Goal: Task Accomplishment & Management: Complete application form

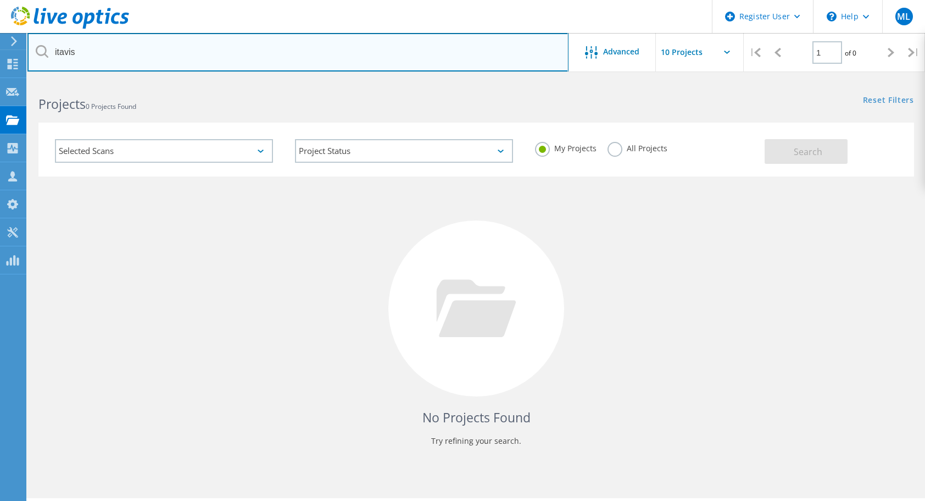
click at [84, 52] on input "itavis" at bounding box center [297, 52] width 541 height 38
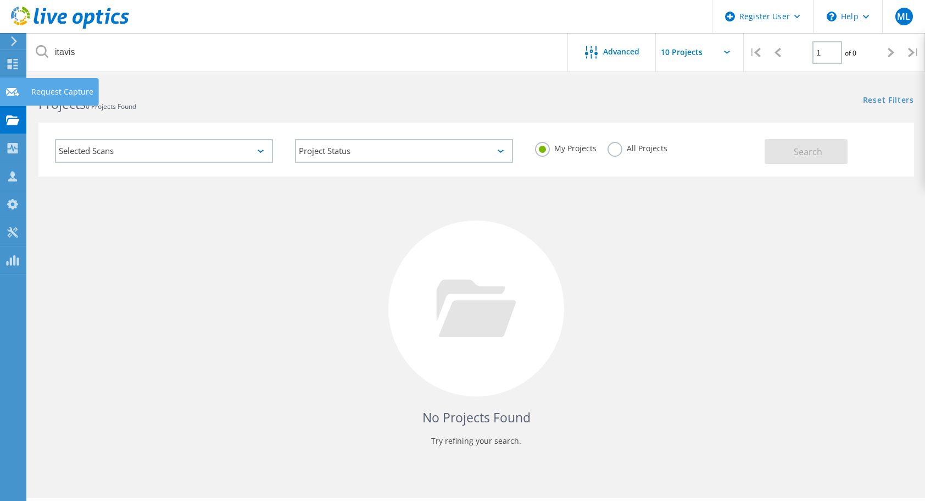
click at [17, 92] on use at bounding box center [12, 91] width 13 height 8
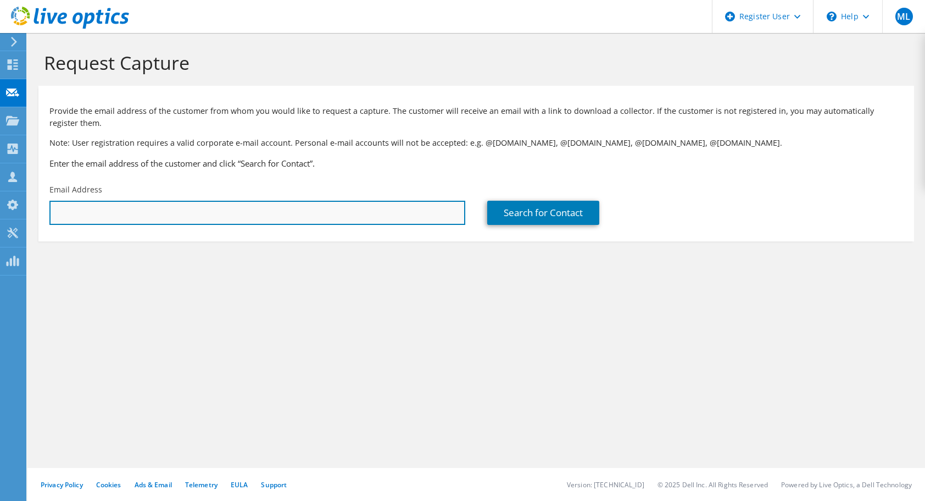
click at [285, 208] on input "text" at bounding box center [257, 213] width 416 height 24
type input "m"
type input "i"
paste input "[PERSON_NAME] <[EMAIL_ADDRESS][DOMAIN_NAME]>"
drag, startPoint x: 103, startPoint y: 212, endPoint x: 3, endPoint y: 199, distance: 100.9
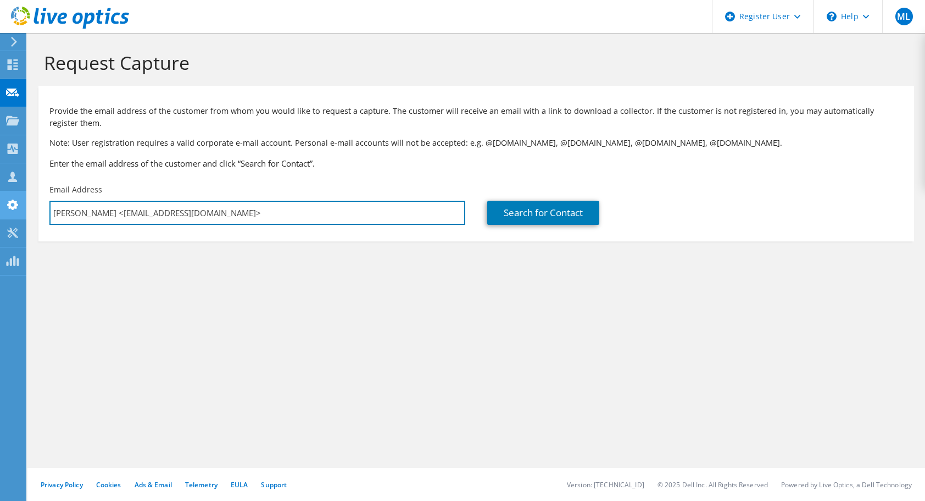
click at [4, 199] on div "ML Dell User Mikkel Lumholdt Mikkel.Lumholdt@Dell.com Dell My Profile Log Out \…" at bounding box center [462, 250] width 925 height 501
click at [160, 220] on input "[EMAIL_ADDRESS][DOMAIN_NAME]>" at bounding box center [257, 213] width 416 height 24
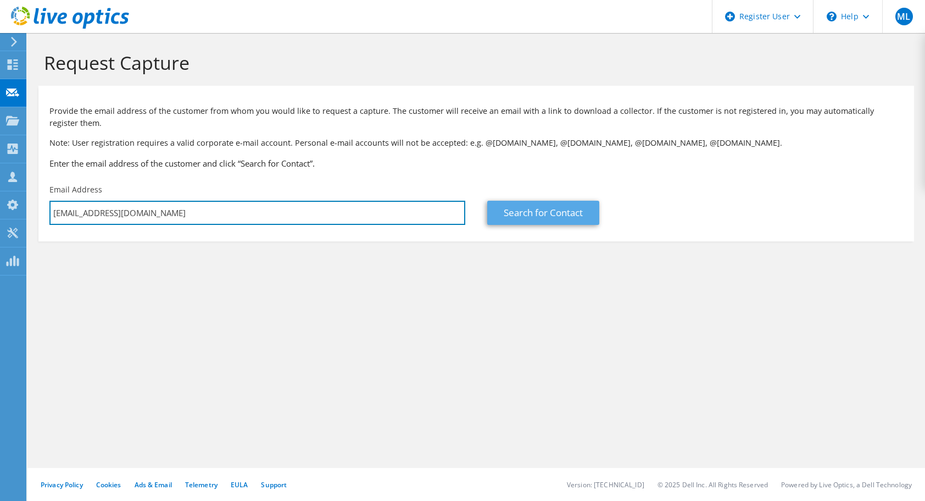
type input "[EMAIL_ADDRESS][DOMAIN_NAME]"
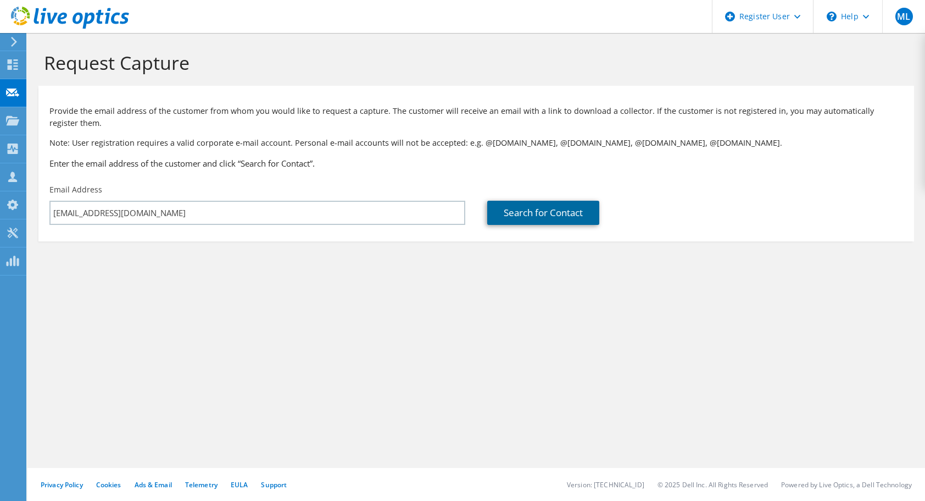
click at [562, 212] on link "Search for Contact" at bounding box center [543, 213] width 112 height 24
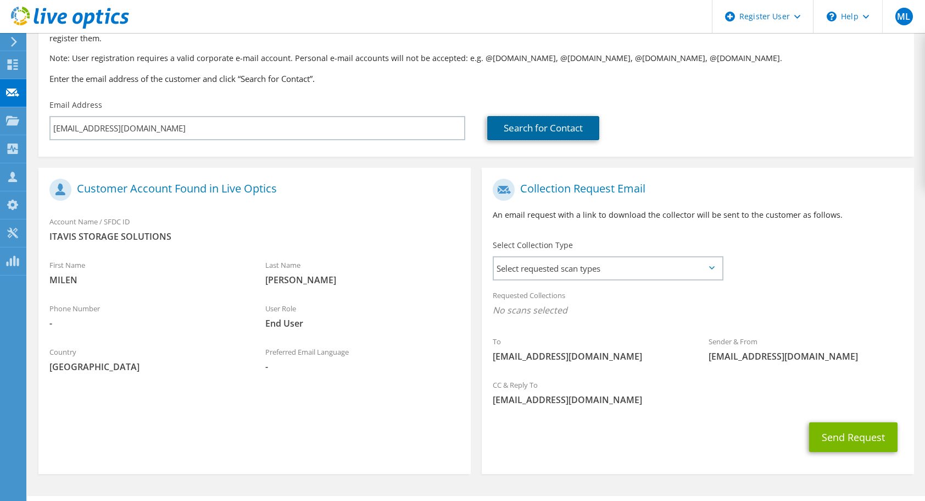
scroll to position [113, 0]
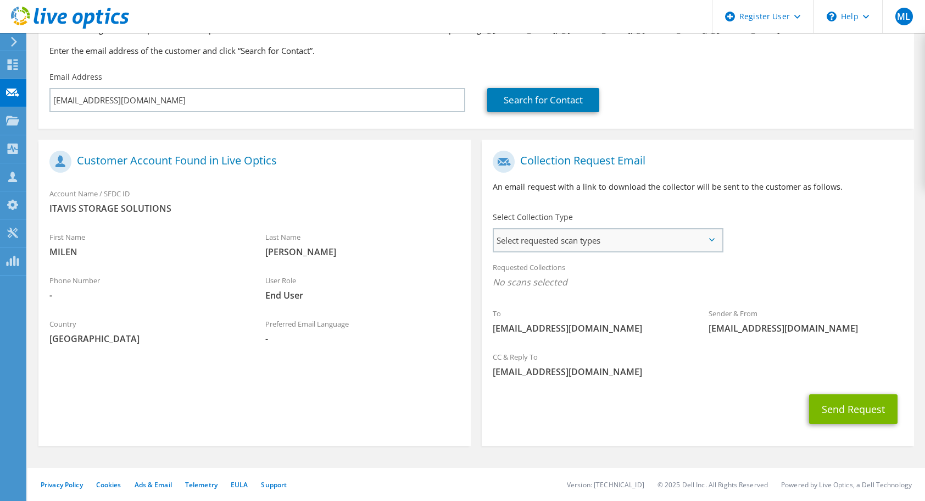
click at [673, 247] on span "Select requested scan types" at bounding box center [608, 240] width 228 height 22
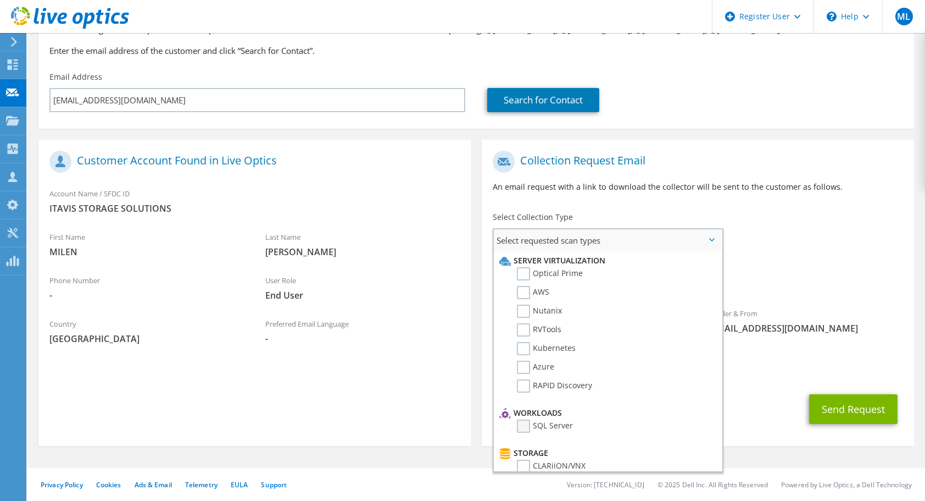
click at [537, 420] on label "SQL Server" at bounding box center [545, 425] width 56 height 13
click at [0, 0] on input "SQL Server" at bounding box center [0, 0] width 0 height 0
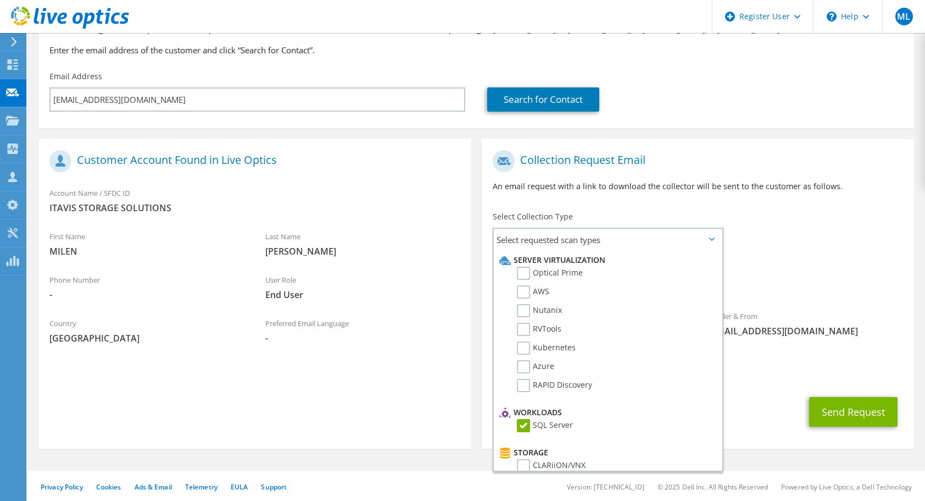
click at [800, 376] on span "[EMAIL_ADDRESS][DOMAIN_NAME]" at bounding box center [698, 374] width 410 height 12
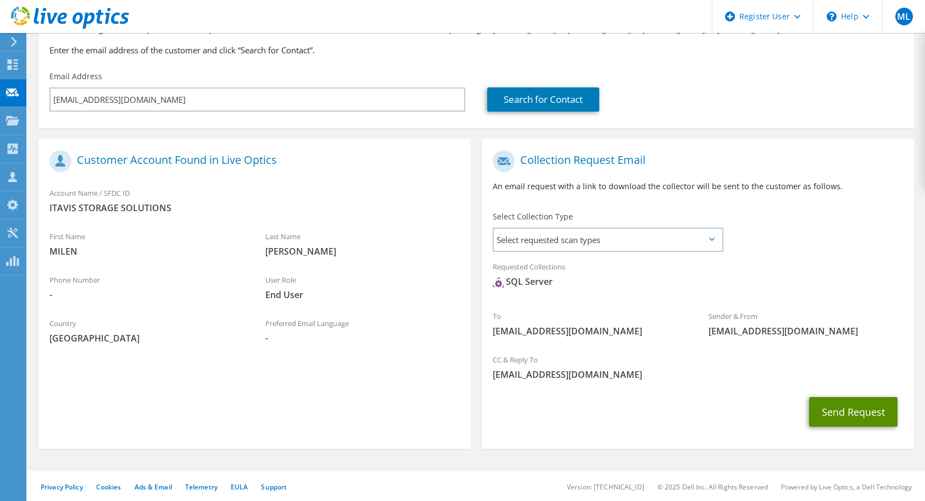
click at [840, 419] on button "Send Request" at bounding box center [853, 412] width 88 height 30
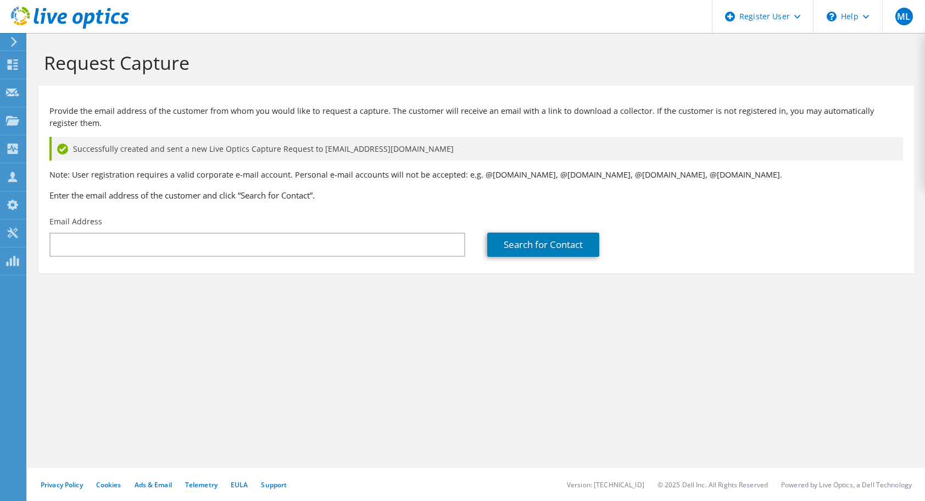
click at [663, 424] on div "Request Capture Provide the email address of the customer from whom you would l…" at bounding box center [476, 267] width 898 height 468
click at [7, 119] on use at bounding box center [12, 119] width 13 height 9
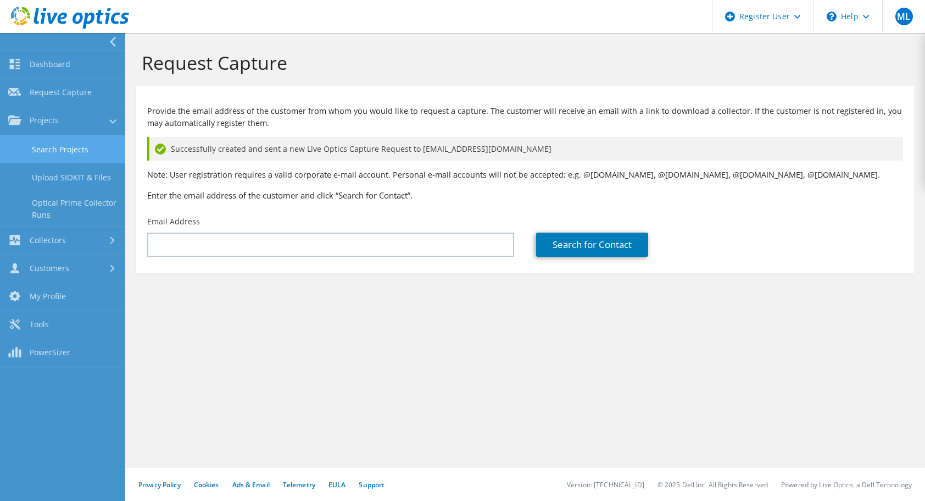
click at [60, 145] on link "Search Projects" at bounding box center [62, 149] width 125 height 28
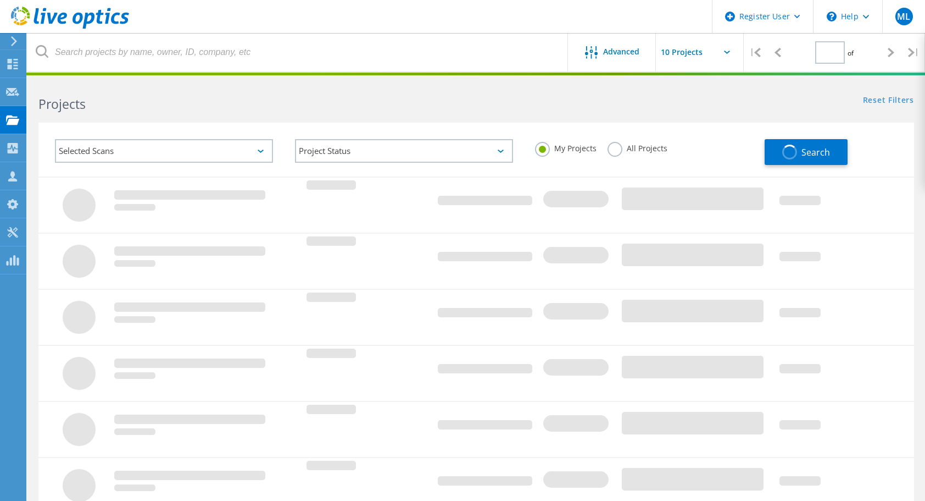
type input "1"
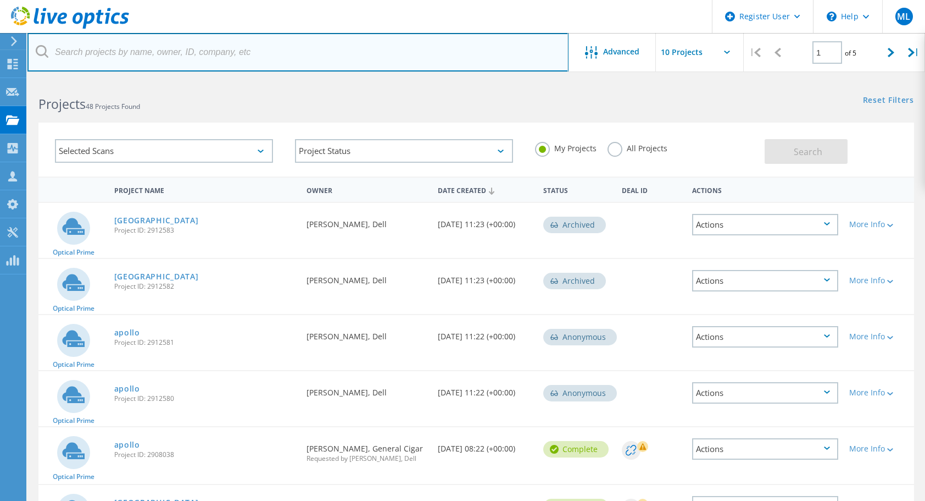
click at [198, 58] on input "text" at bounding box center [297, 52] width 541 height 38
paste input "[PERSON_NAME] <[EMAIL_ADDRESS][DOMAIN_NAME]>"
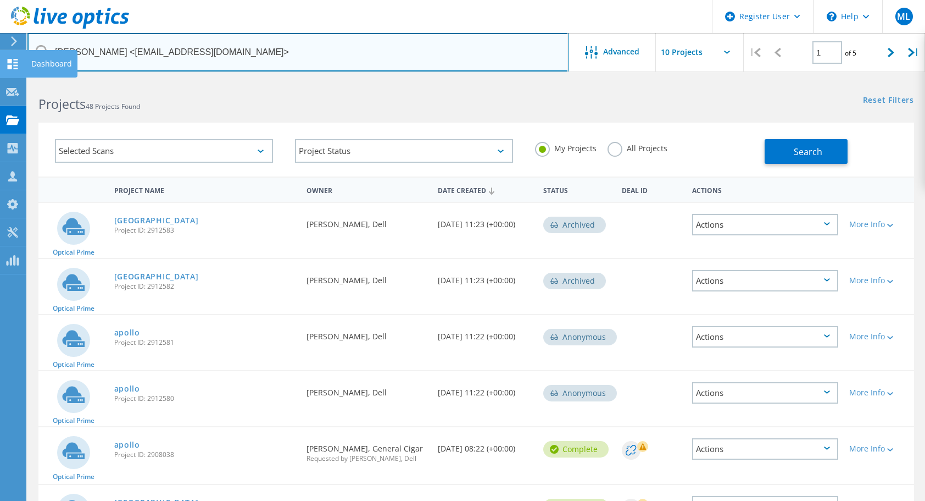
drag, startPoint x: 109, startPoint y: 52, endPoint x: 18, endPoint y: 60, distance: 91.6
click at [18, 80] on div "Register User \n Help Explore Helpful Articles Contact Support ML Dell User Mik…" at bounding box center [462, 445] width 925 height 730
click at [134, 52] on input "msi@itavis.dk>" at bounding box center [297, 52] width 541 height 38
type input "[EMAIL_ADDRESS][DOMAIN_NAME]"
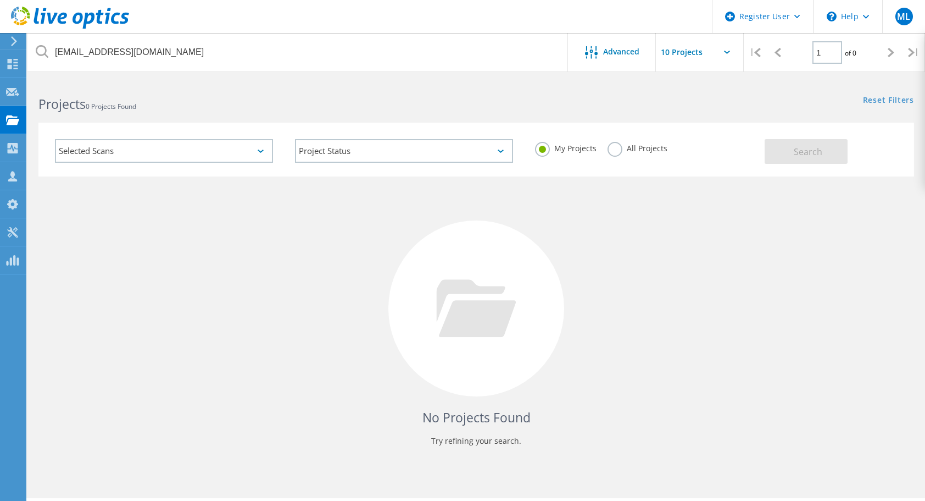
click at [620, 146] on label "All Projects" at bounding box center [638, 147] width 60 height 10
click at [0, 0] on input "All Projects" at bounding box center [0, 0] width 0 height 0
click at [811, 168] on div "Selected Scans Project Status In Progress Complete Published Anonymous Archived…" at bounding box center [476, 150] width 876 height 54
click at [812, 163] on button "Search" at bounding box center [806, 151] width 83 height 25
click at [618, 55] on span "Advanced" at bounding box center [621, 52] width 36 height 8
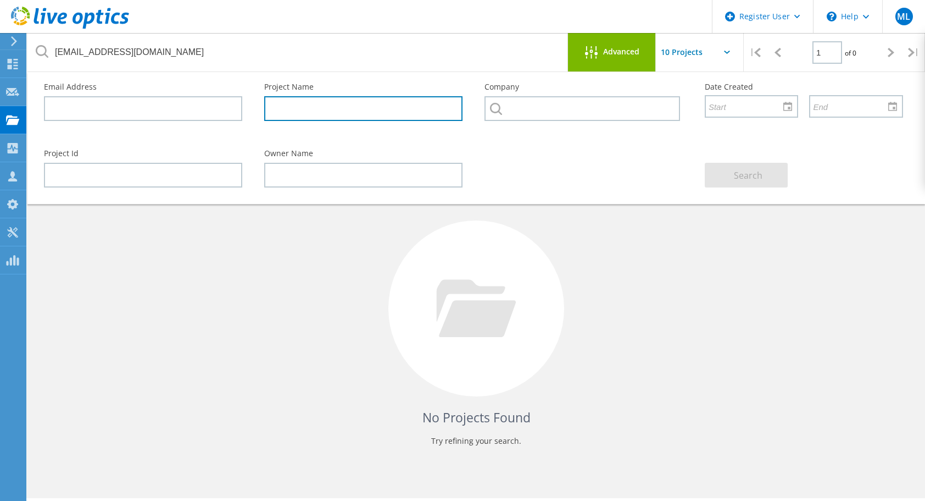
click at [369, 108] on input "text" at bounding box center [363, 108] width 198 height 25
click at [431, 418] on h4 "No Projects Found" at bounding box center [476, 417] width 854 height 18
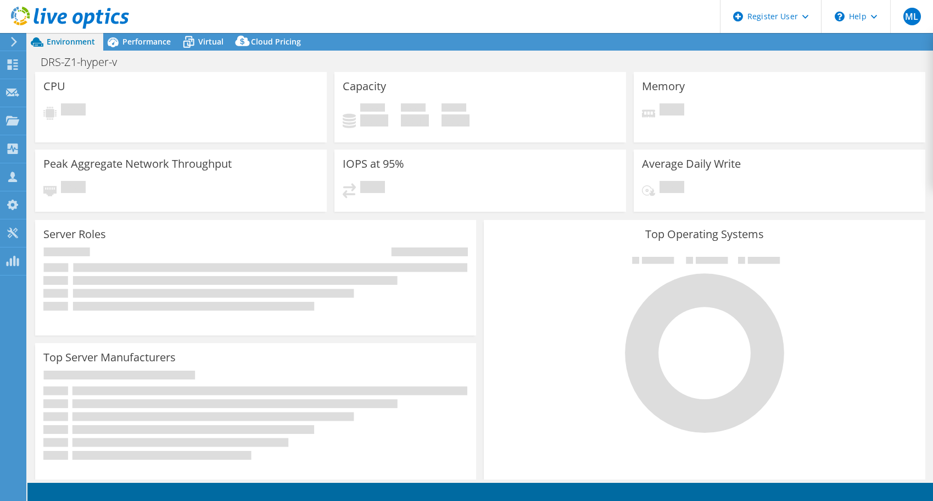
select select "EUFrankfurt"
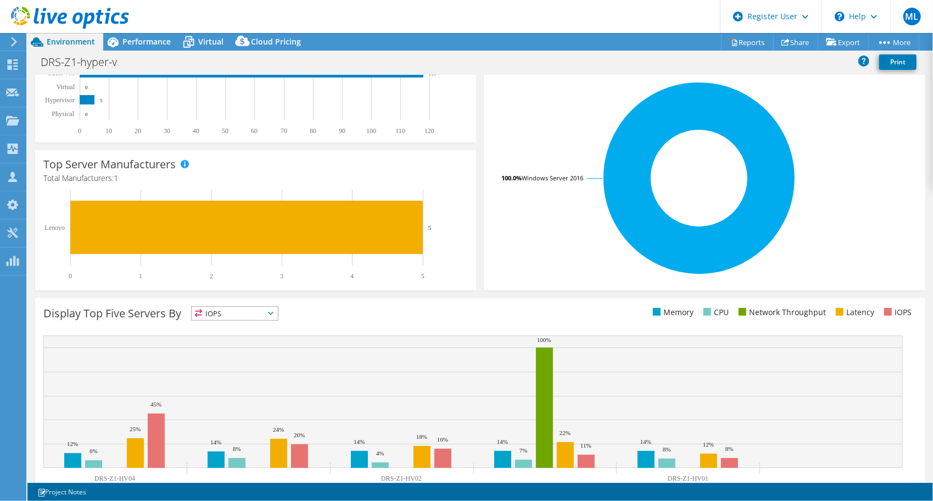
scroll to position [203, 0]
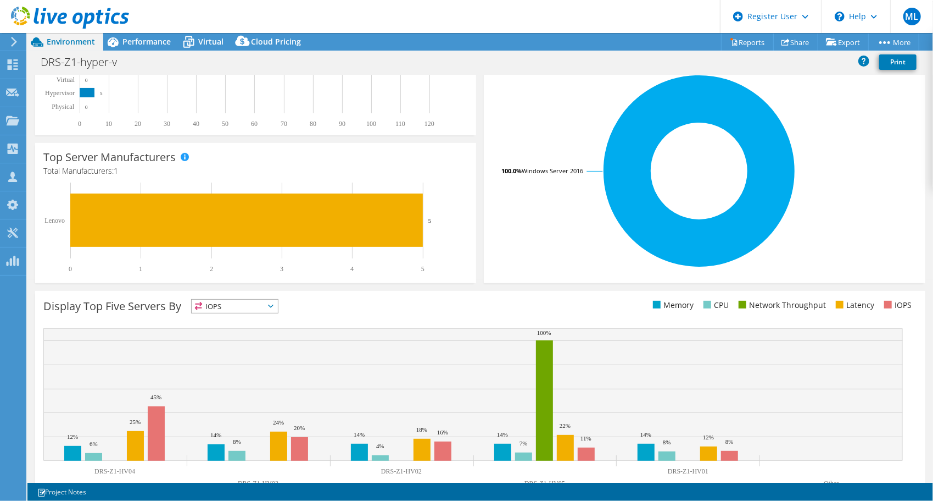
click at [855, 241] on rect at bounding box center [699, 171] width 415 height 192
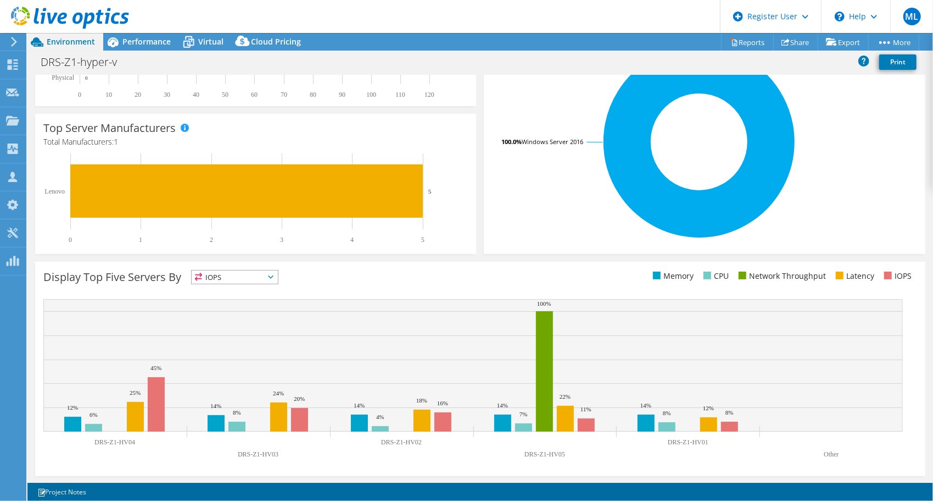
scroll to position [0, 0]
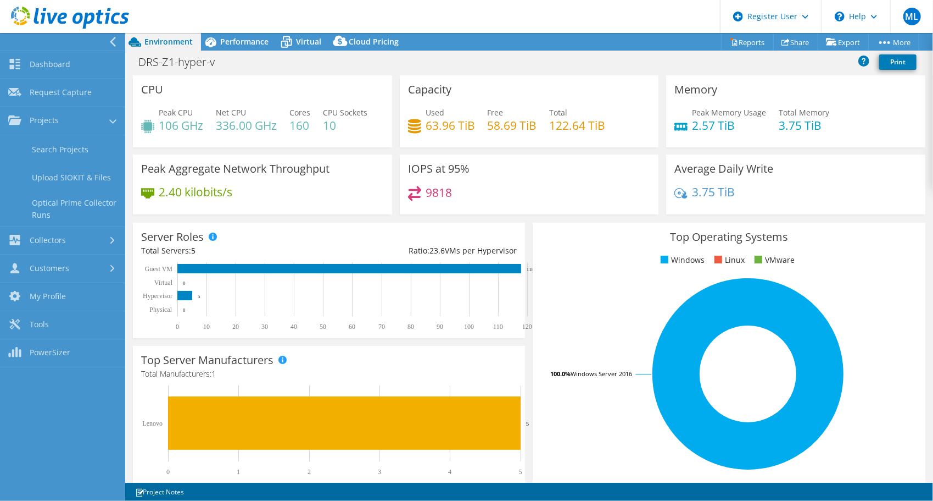
click at [113, 45] on use at bounding box center [113, 42] width 6 height 10
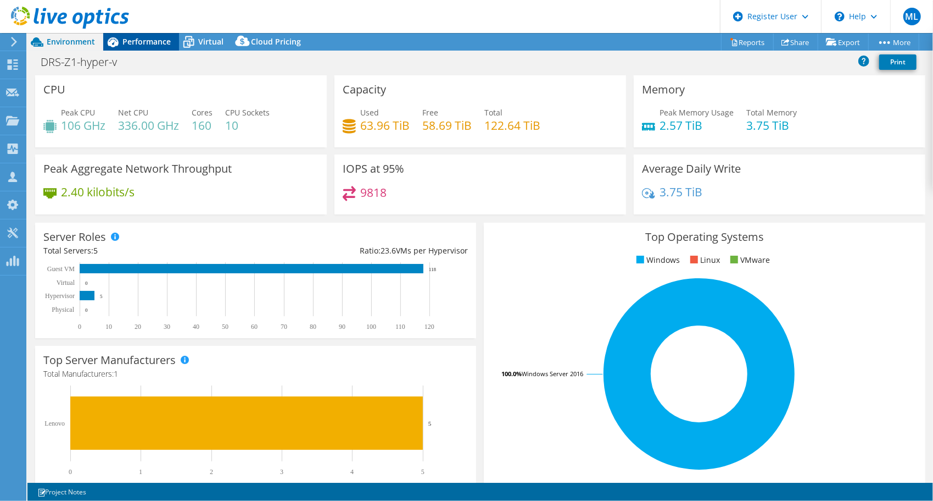
click at [156, 43] on span "Performance" at bounding box center [147, 41] width 48 height 10
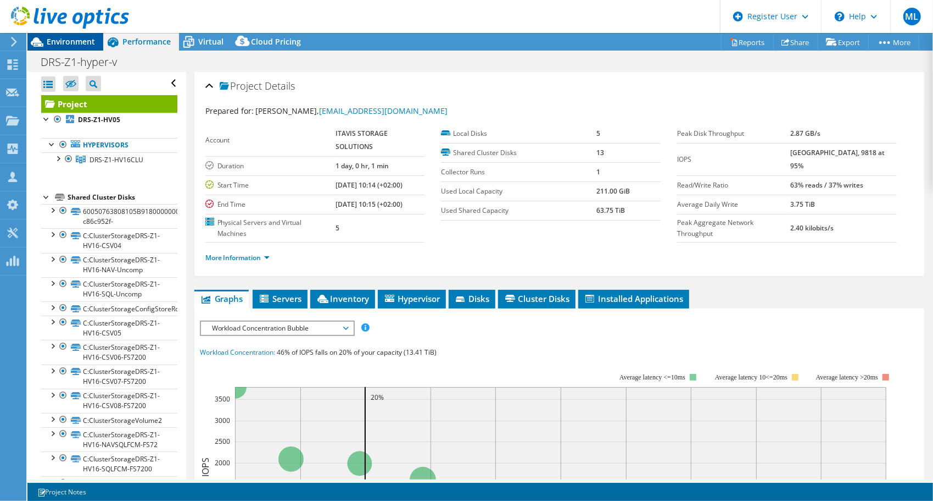
click at [87, 43] on span "Environment" at bounding box center [71, 41] width 48 height 10
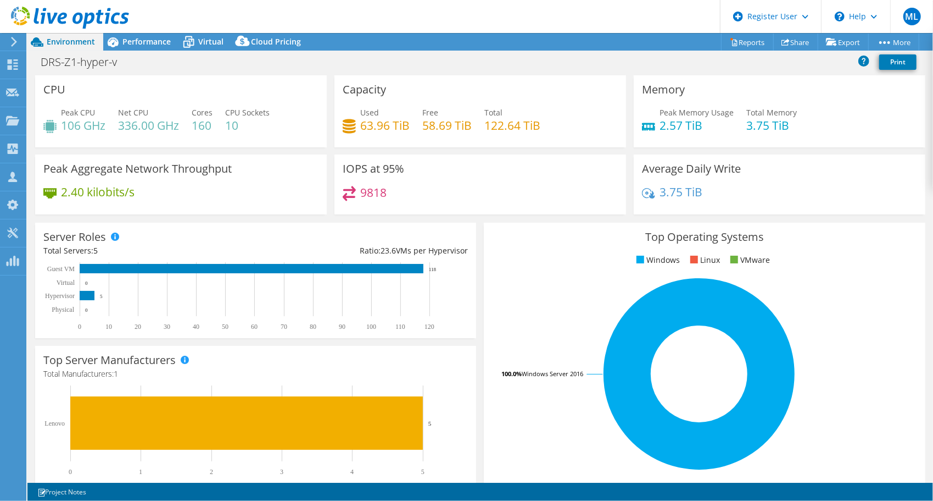
click at [480, 447] on div "Top Operating Systems Windows Linux VMware 100.0% Windows Server 2016" at bounding box center [704, 354] width 449 height 271
click at [801, 43] on link "Share" at bounding box center [796, 42] width 45 height 17
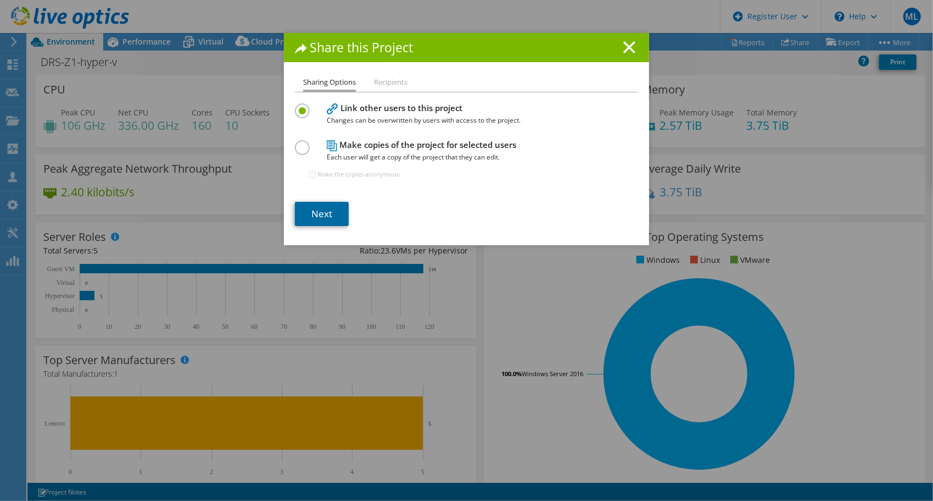
click at [321, 212] on link "Next" at bounding box center [322, 214] width 54 height 24
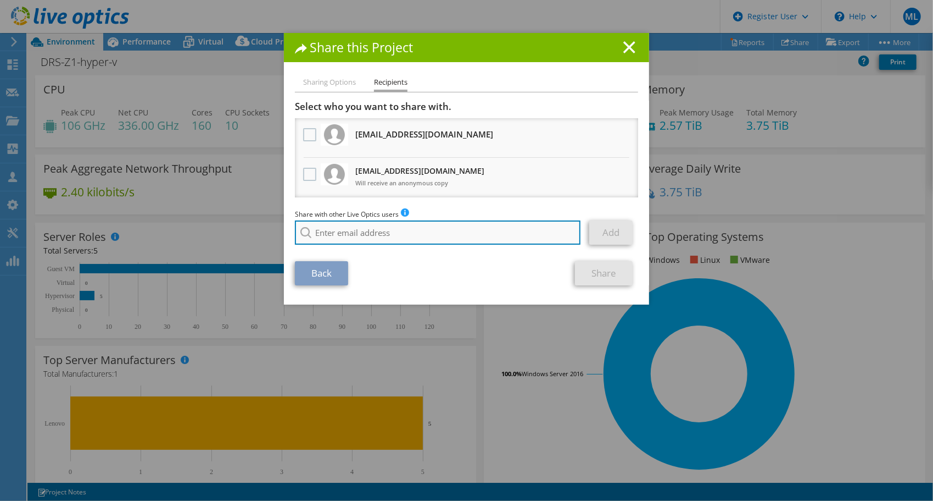
click at [365, 234] on input "search" at bounding box center [438, 232] width 286 height 24
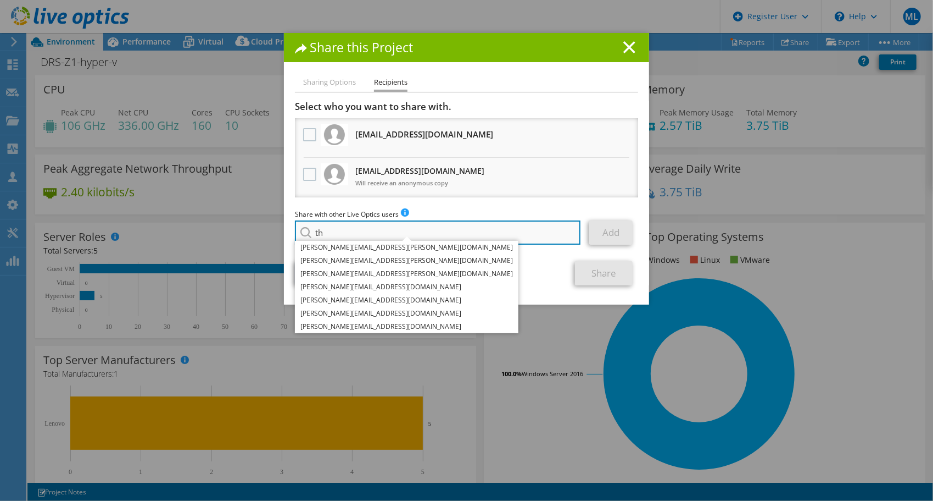
type input "t"
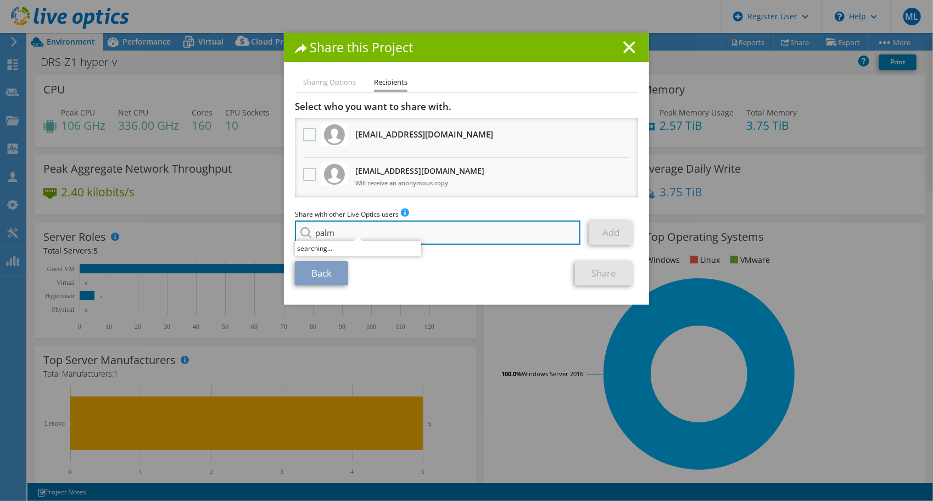
type input "palme"
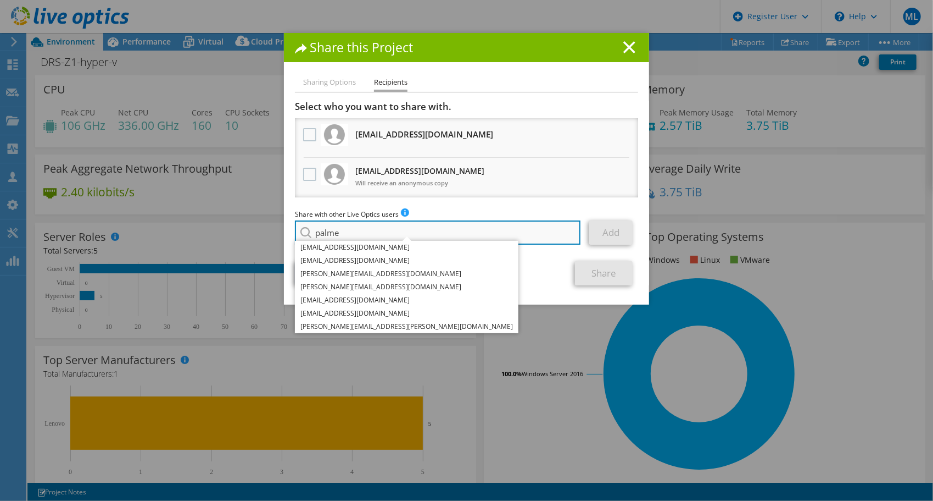
click at [368, 225] on input "palme" at bounding box center [438, 232] width 286 height 24
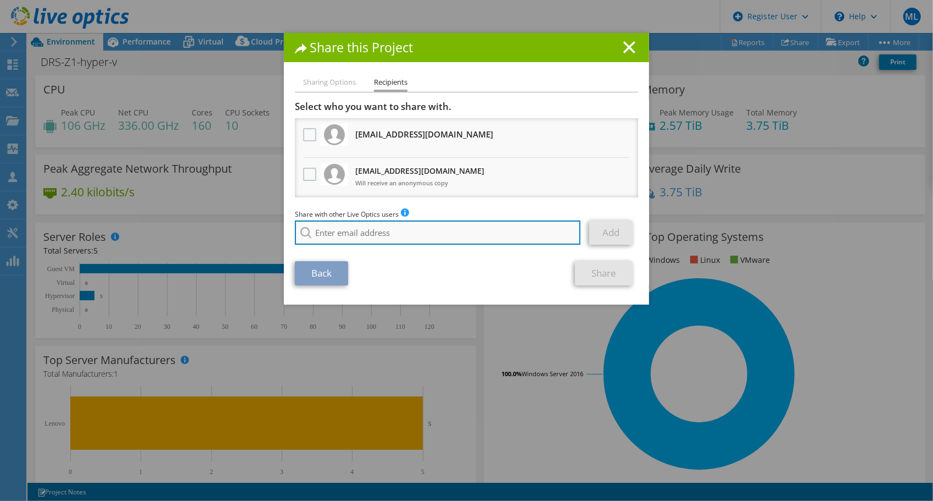
click at [464, 235] on input "search" at bounding box center [438, 232] width 286 height 24
paste input "Thomas.Palme@dell.com"
click at [430, 237] on input "Thomas.Palme@dell.com" at bounding box center [438, 232] width 286 height 24
type input "Thomas.Palme@dell.com"
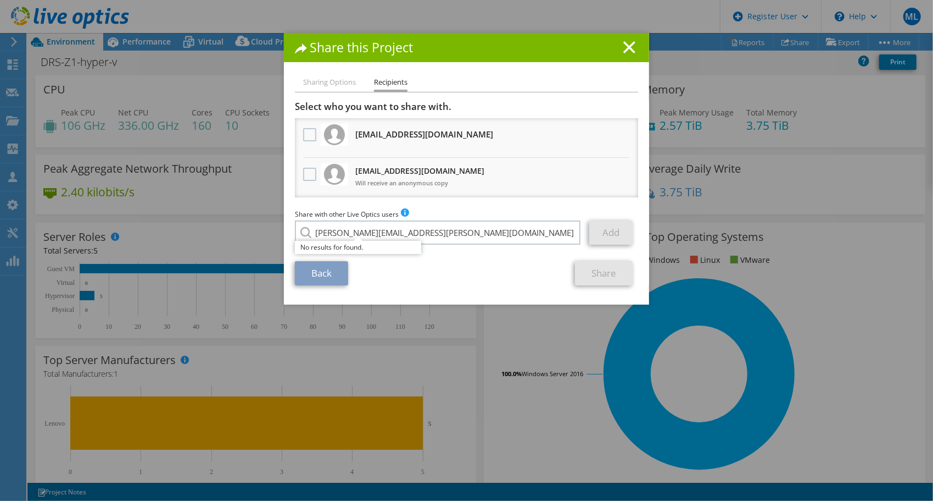
click at [487, 265] on div "Back Share" at bounding box center [466, 273] width 343 height 24
click at [385, 236] on input "Thomas.Palme@dell.com" at bounding box center [438, 232] width 286 height 24
click at [364, 268] on div "Back Share" at bounding box center [466, 273] width 343 height 24
click at [446, 204] on div "Select who you want to share with. All project copies will be anonymous. msi@it…" at bounding box center [466, 175] width 343 height 149
click at [404, 211] on span at bounding box center [405, 212] width 8 height 8
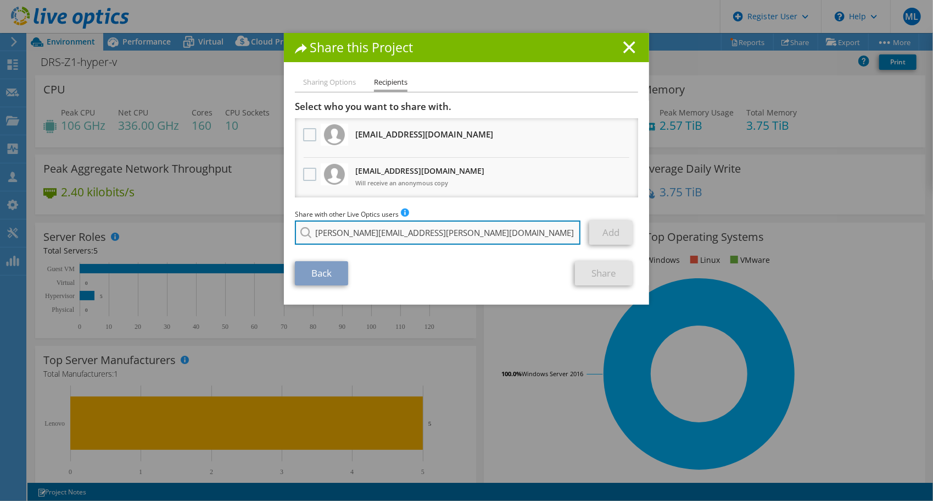
click at [429, 234] on input "Thomas.Palme@dell.com" at bounding box center [438, 232] width 286 height 24
click at [337, 75] on div "Share this Project Sharing Options Recipients Link other users to this project …" at bounding box center [466, 168] width 365 height 271
click at [331, 82] on li "Sharing Options" at bounding box center [329, 83] width 53 height 14
click at [627, 47] on line at bounding box center [629, 47] width 11 height 11
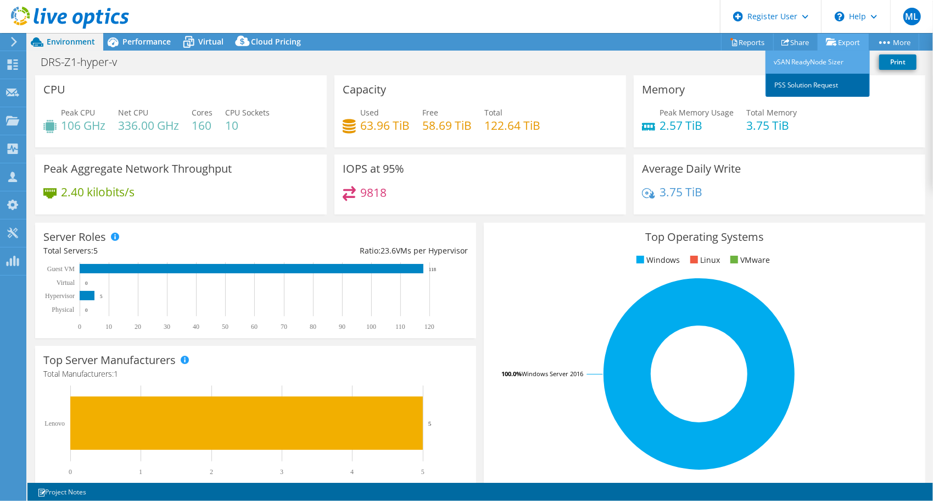
click at [815, 80] on link "PSS Solution Request" at bounding box center [818, 85] width 104 height 23
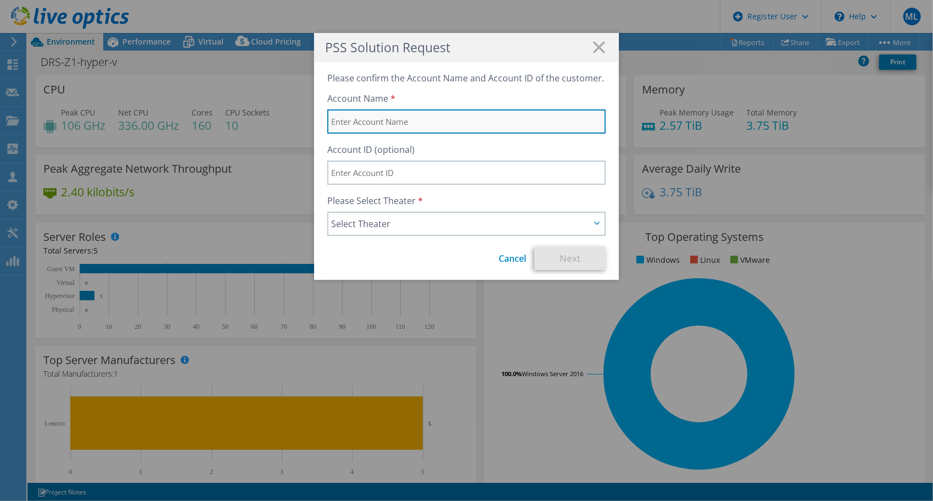
click at [430, 117] on input "text" at bounding box center [466, 121] width 279 height 24
type input "ITAVIS"
click at [383, 233] on span "Select Theater" at bounding box center [467, 224] width 276 height 22
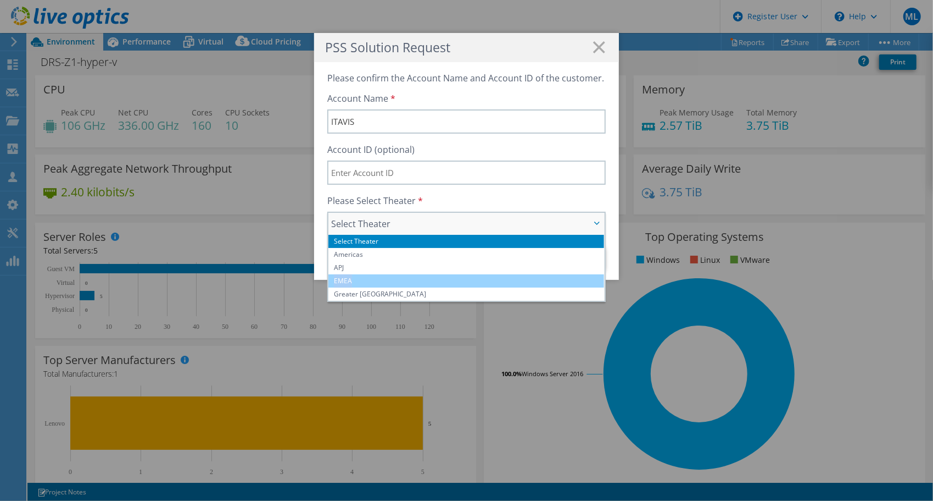
drag, startPoint x: 368, startPoint y: 275, endPoint x: 368, endPoint y: 282, distance: 7.7
click at [368, 282] on ul "Select Theater Americas APJ EMEA Greater China" at bounding box center [467, 268] width 276 height 66
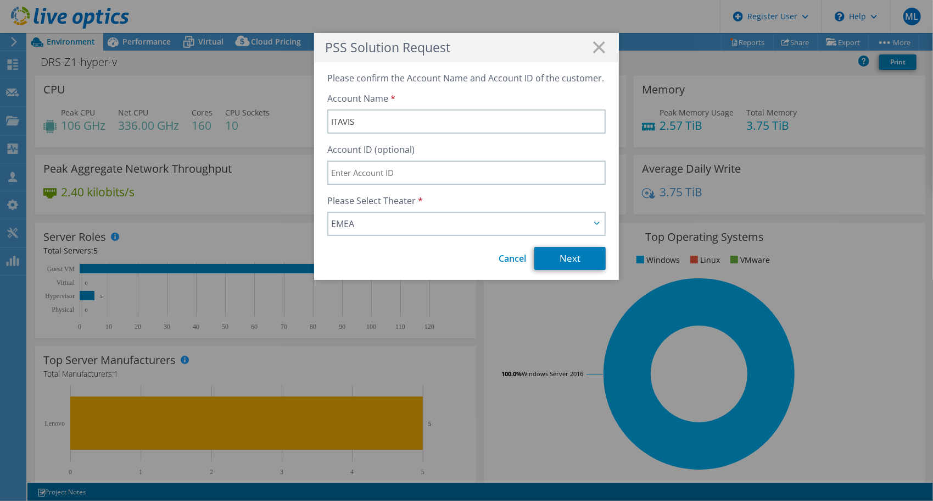
click at [368, 282] on div "PSS Solution Request Please confirm the Account Name and Account ID of the cust…" at bounding box center [466, 250] width 933 height 435
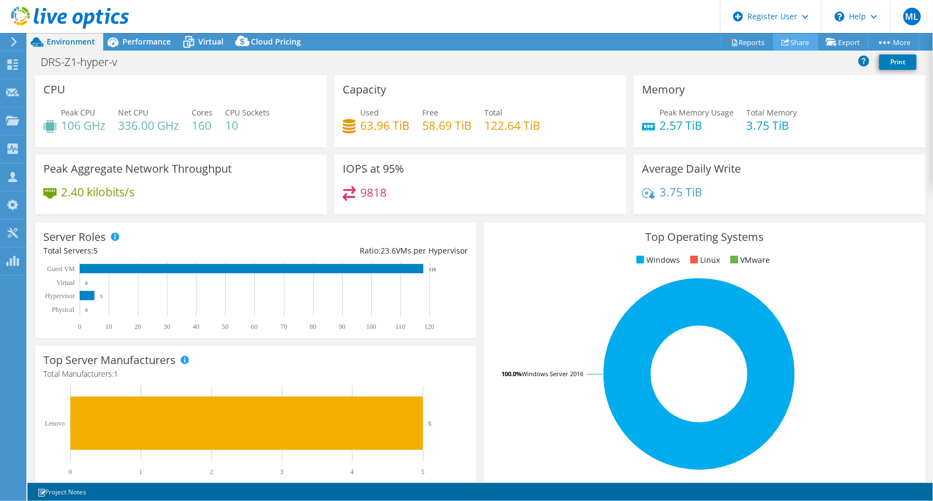
click at [776, 41] on link "Share" at bounding box center [796, 42] width 45 height 17
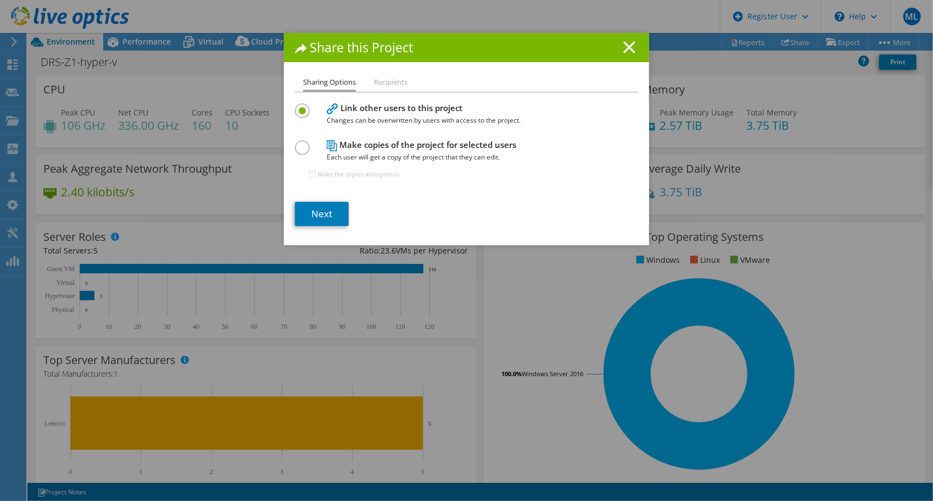
click at [624, 48] on icon at bounding box center [630, 47] width 12 height 12
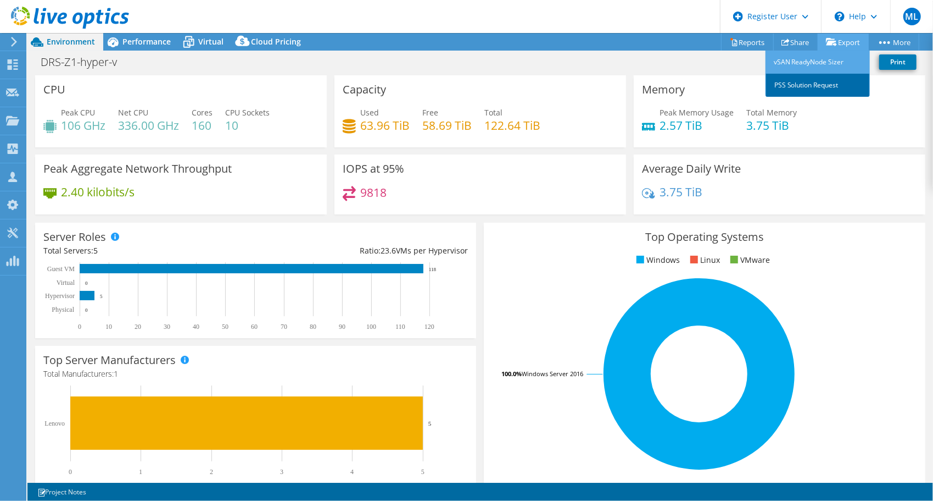
click at [801, 85] on link "PSS Solution Request" at bounding box center [818, 85] width 104 height 23
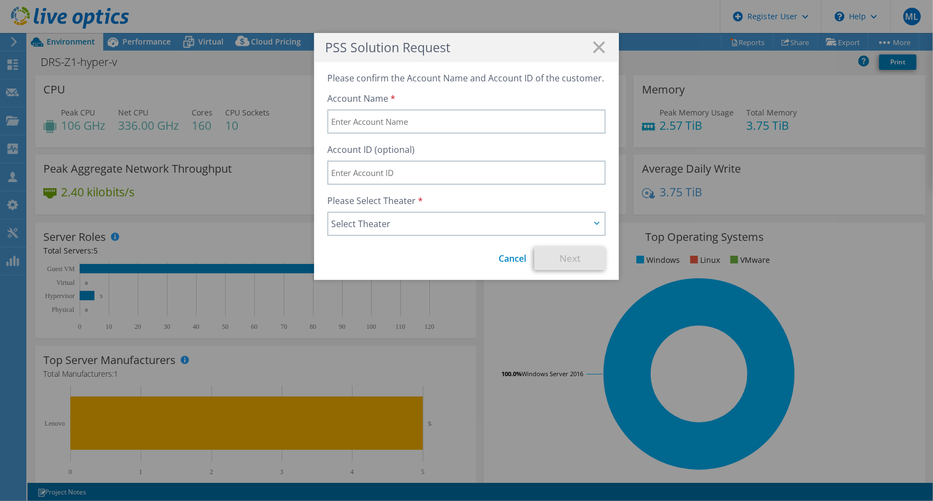
click at [424, 106] on div "Account Name" at bounding box center [466, 112] width 279 height 41
click at [423, 121] on input "text" at bounding box center [466, 121] width 279 height 24
type input "a"
type input "i"
type input "ITAVIS"
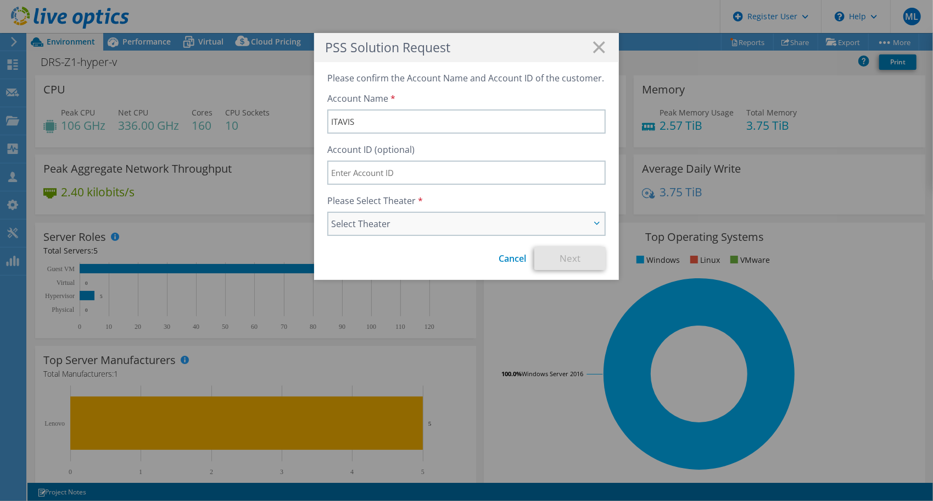
click at [388, 222] on span "Select Theater" at bounding box center [460, 223] width 259 height 13
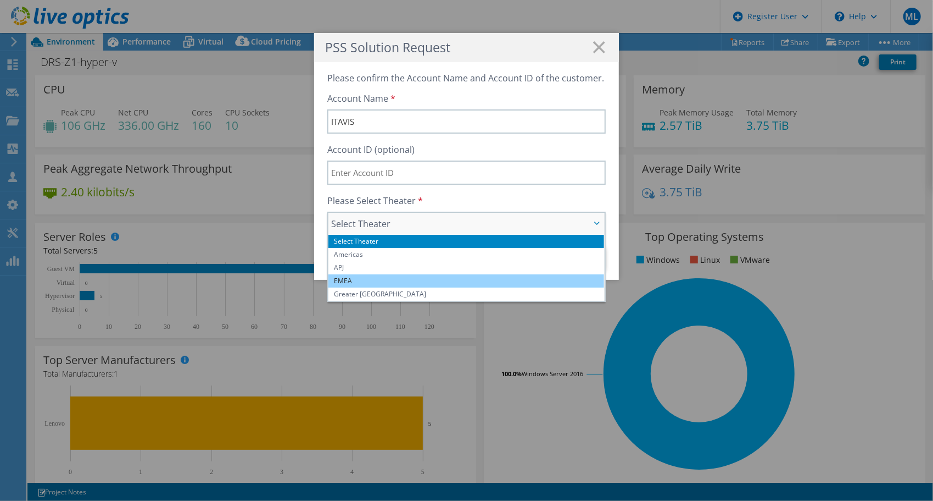
click at [351, 282] on li "EMEA" at bounding box center [467, 280] width 276 height 13
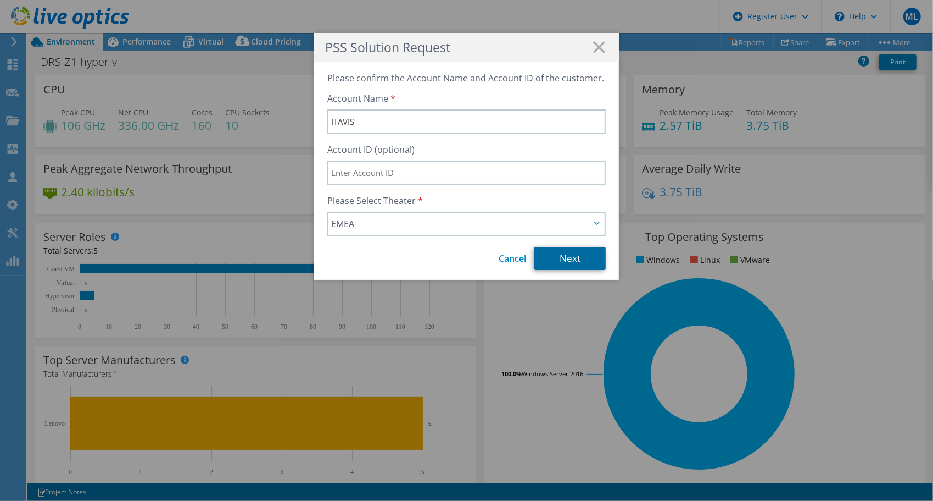
click at [586, 265] on link "Next" at bounding box center [570, 258] width 71 height 23
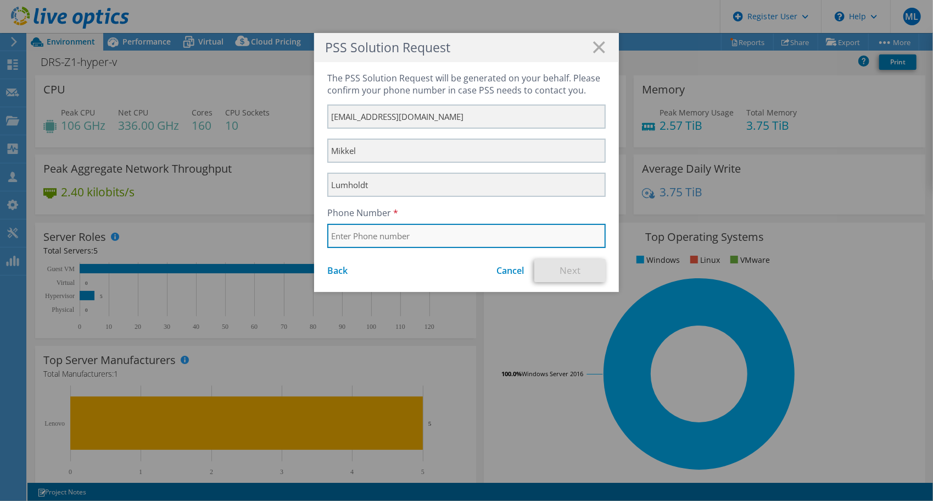
click at [496, 241] on input "text" at bounding box center [466, 236] width 279 height 24
type input "+4524602031"
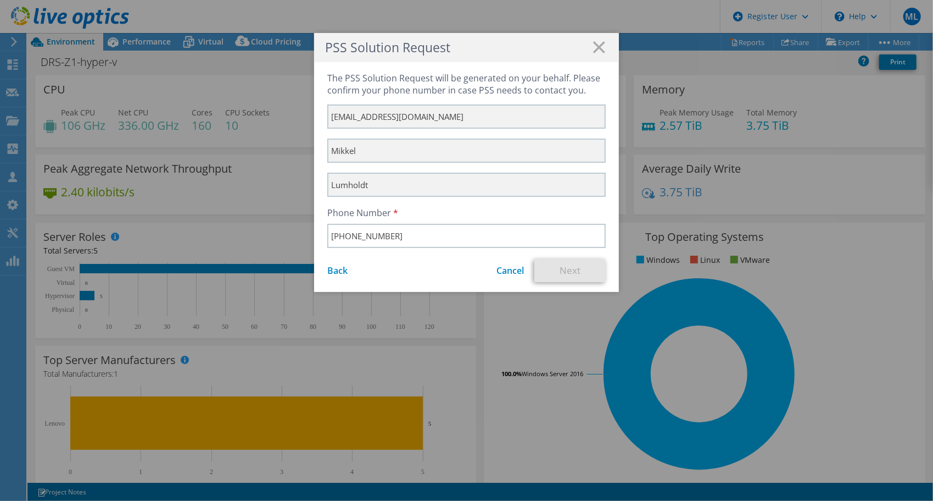
click at [514, 218] on div "Phone Number +4524602031" at bounding box center [466, 227] width 279 height 41
click at [546, 269] on link "Next" at bounding box center [570, 270] width 71 height 23
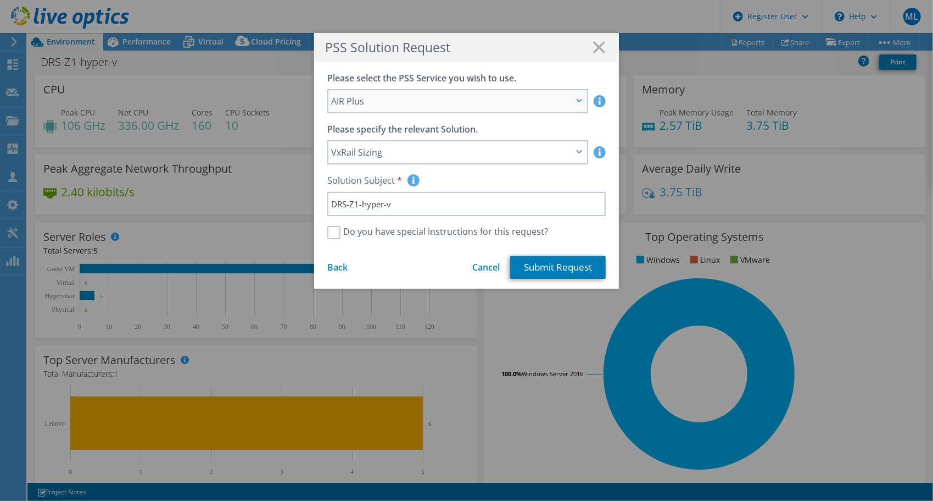
click at [496, 105] on span "AIR Plus" at bounding box center [452, 101] width 242 height 13
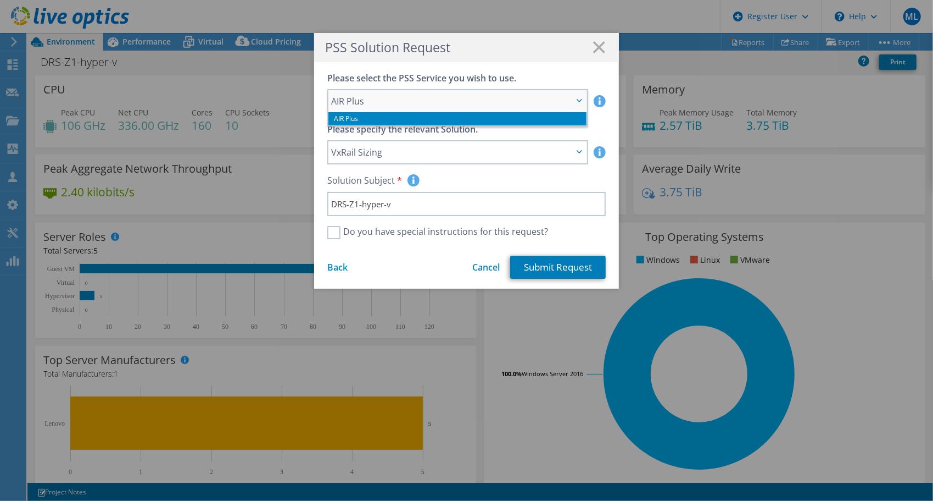
click at [496, 105] on span "AIR Plus" at bounding box center [452, 101] width 242 height 13
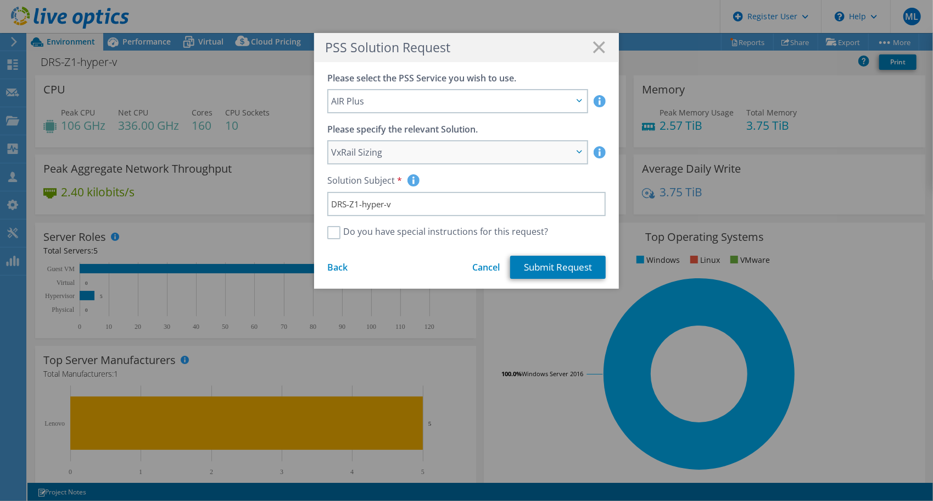
click at [480, 154] on span "VxRail Sizing" at bounding box center [452, 152] width 242 height 13
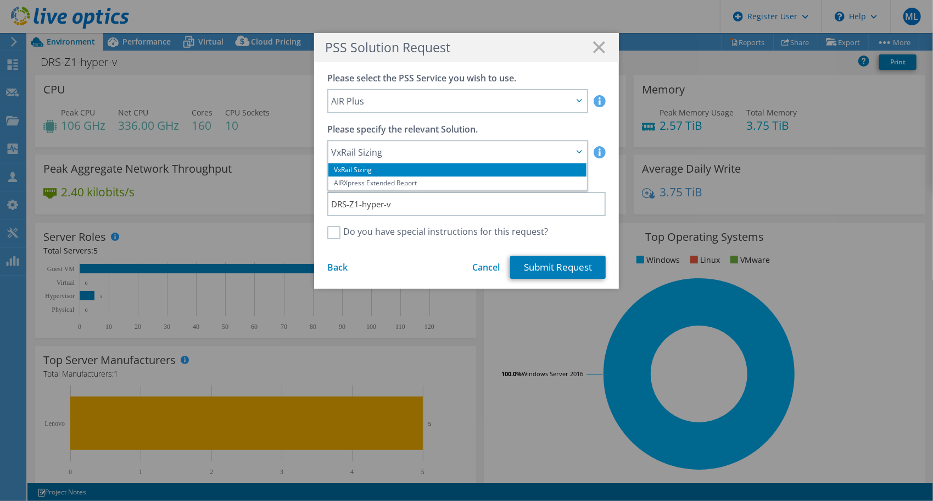
click at [453, 129] on label "Please specify the relevant Solution." at bounding box center [402, 129] width 151 height 11
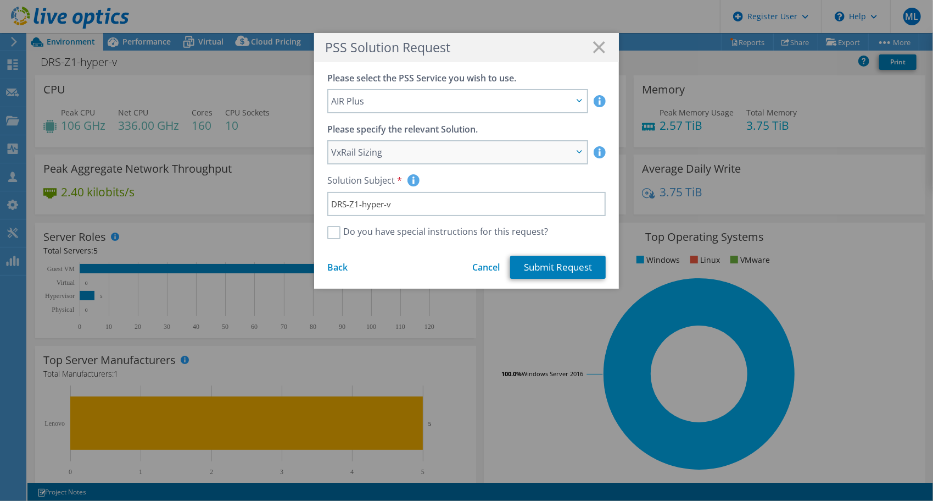
click at [449, 148] on span "VxRail Sizing" at bounding box center [452, 152] width 242 height 13
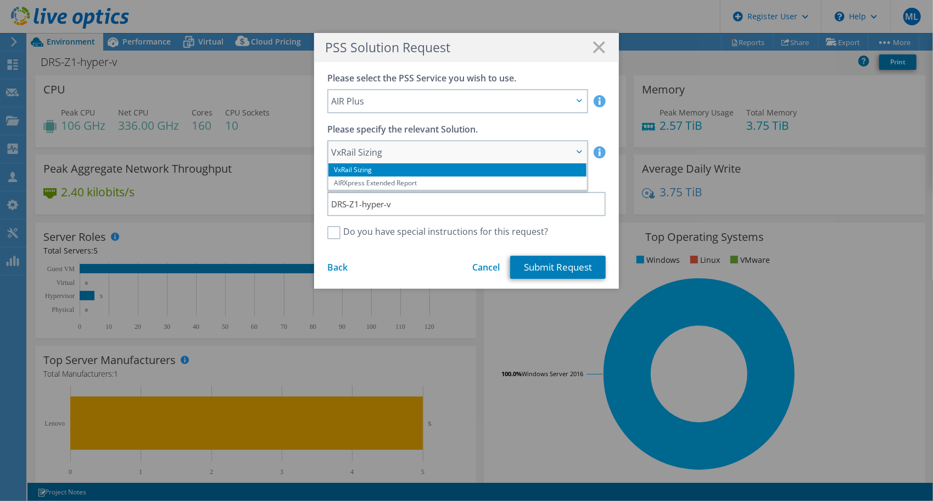
click at [409, 141] on div "VxRail Sizing VxRail Sizing AIRXpress Extended Report" at bounding box center [457, 165] width 261 height 51
click at [421, 110] on span "AIR Plus" at bounding box center [458, 101] width 258 height 22
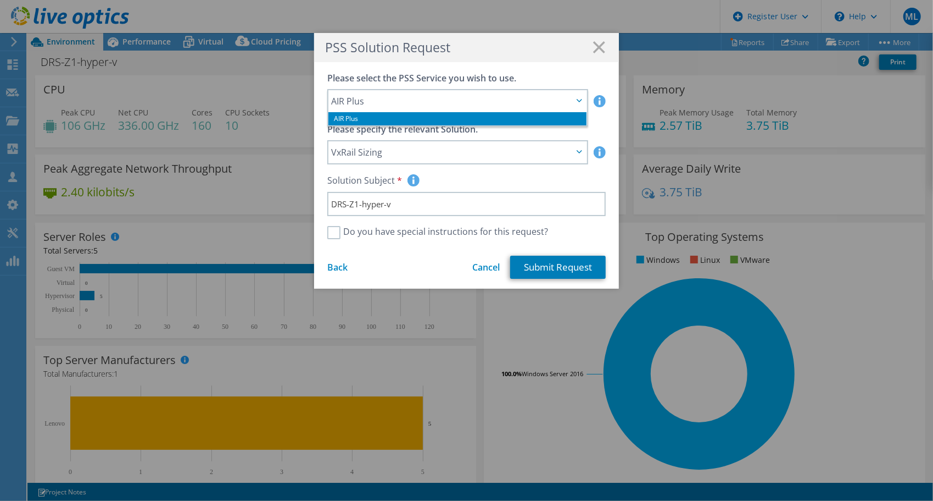
click at [437, 74] on label "Please select the PSS Service you wish to use." at bounding box center [421, 78] width 189 height 11
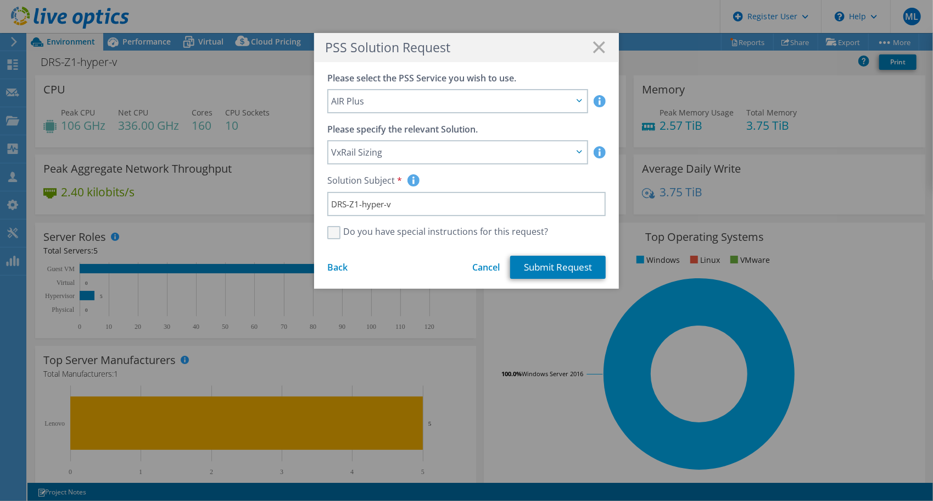
click at [392, 232] on label "Do you have special instructions for this request?" at bounding box center [437, 232] width 221 height 13
click at [0, 0] on input "Do you have special instructions for this request?" at bounding box center [0, 0] width 0 height 0
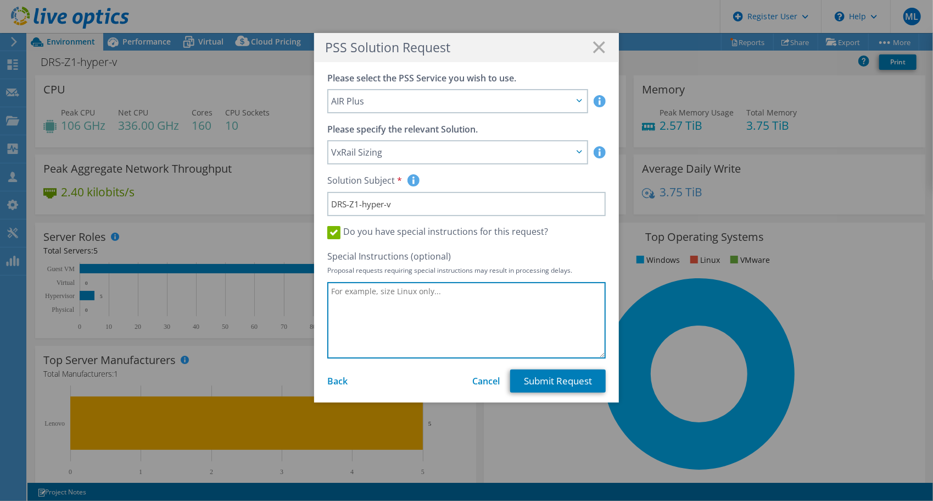
click at [423, 301] on textarea at bounding box center [466, 320] width 279 height 76
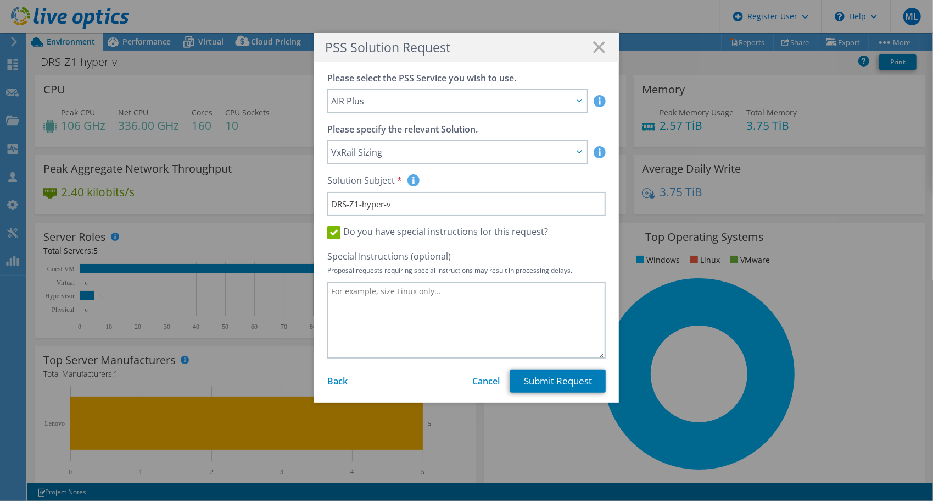
click at [601, 40] on div "PSS Solution Request" at bounding box center [466, 47] width 305 height 29
click at [593, 47] on icon at bounding box center [599, 47] width 12 height 12
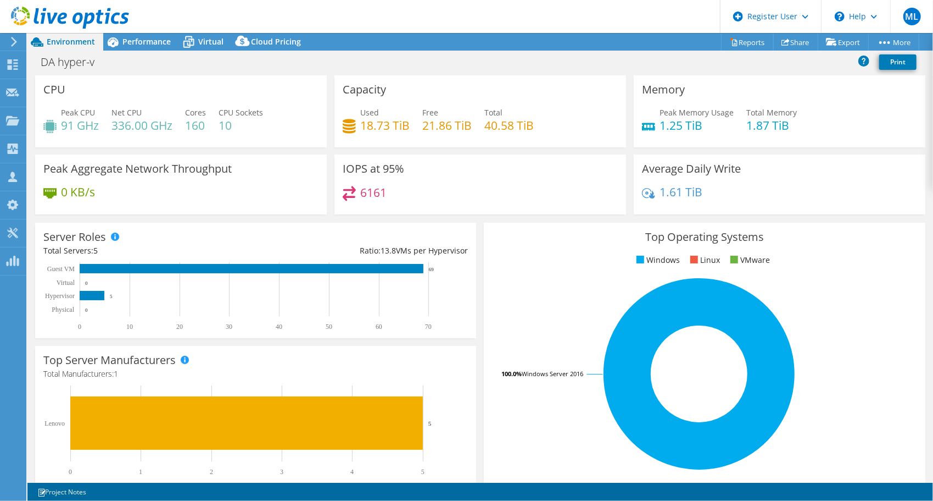
click at [492, 79] on div "Capacity Used 18.73 TiB Free 21.86 TiB Total 40.58 TiB" at bounding box center [481, 111] width 292 height 72
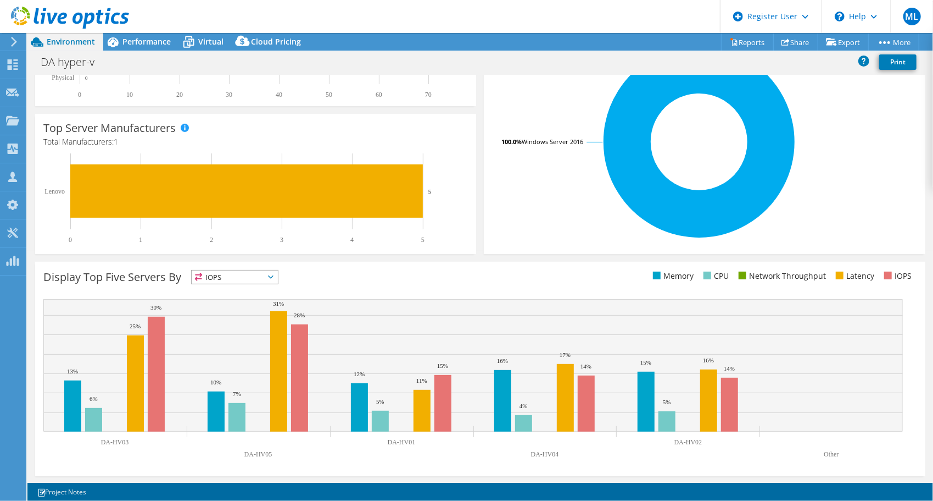
scroll to position [232, 0]
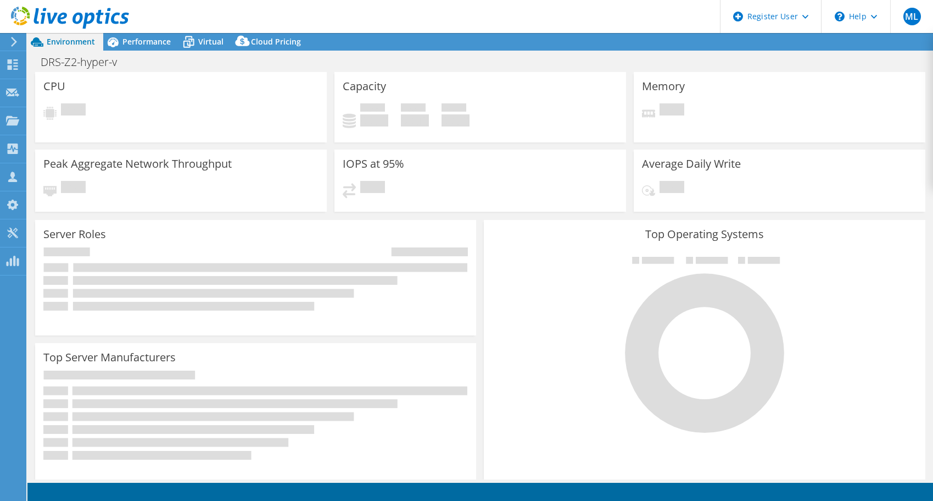
select select "USD"
